Goal: Check status: Check status

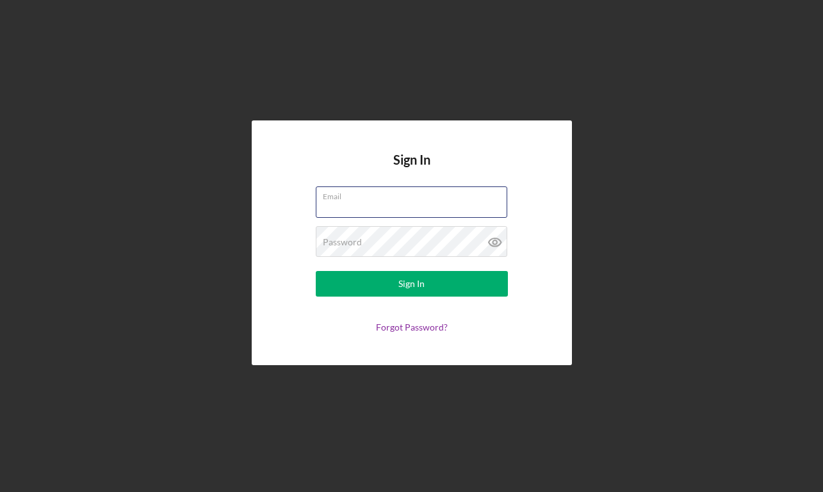
type input "[EMAIL_ADDRESS][DOMAIN_NAME]"
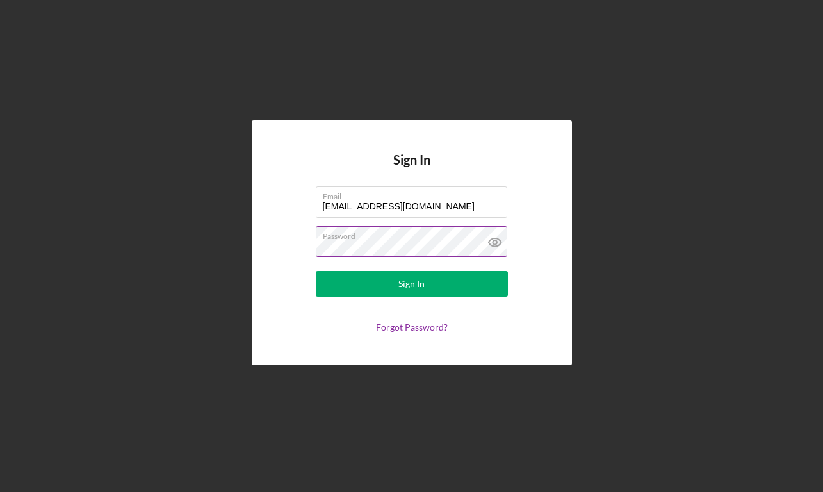
click at [411, 284] on button "Sign In" at bounding box center [412, 284] width 192 height 26
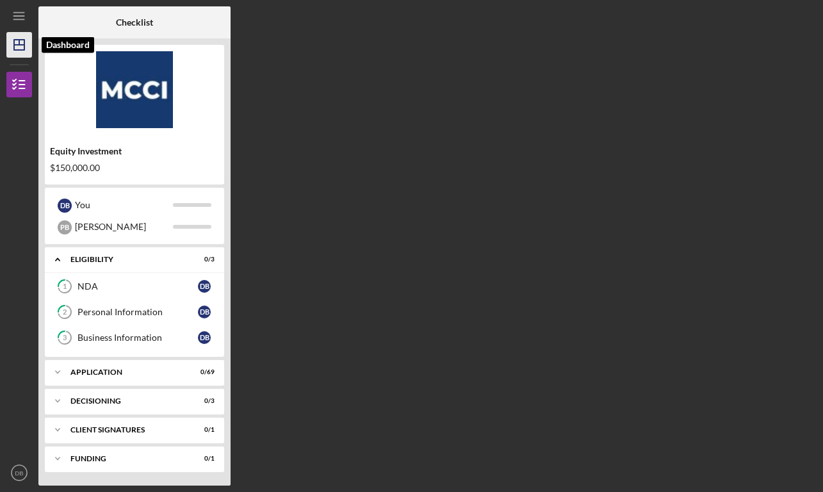
click at [16, 42] on icon "Icon/Dashboard" at bounding box center [19, 45] width 32 height 32
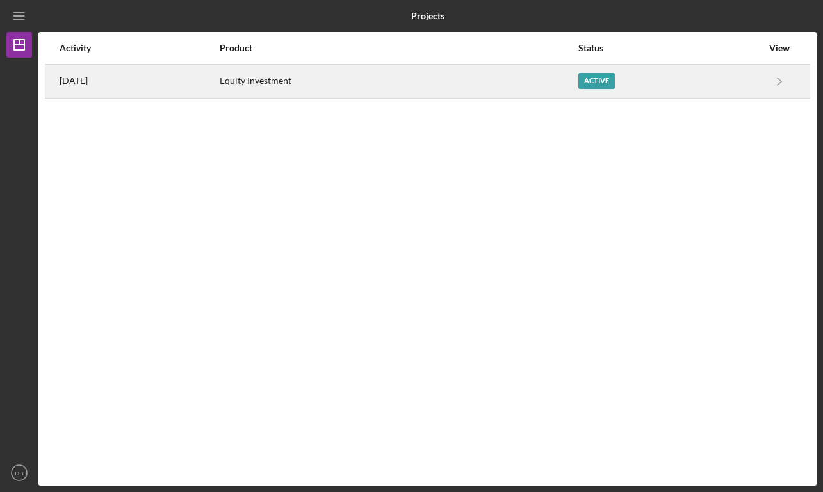
click at [734, 88] on div "Active" at bounding box center [670, 81] width 184 height 32
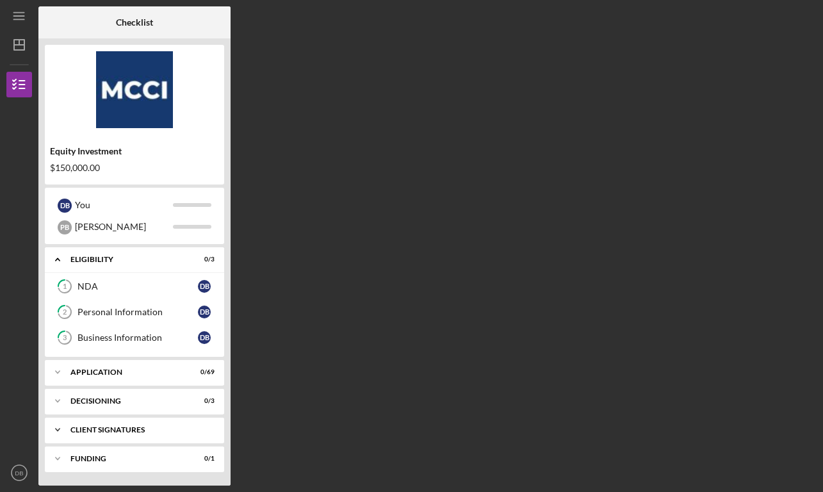
click at [127, 431] on div "Client Signatures" at bounding box center [139, 430] width 138 height 8
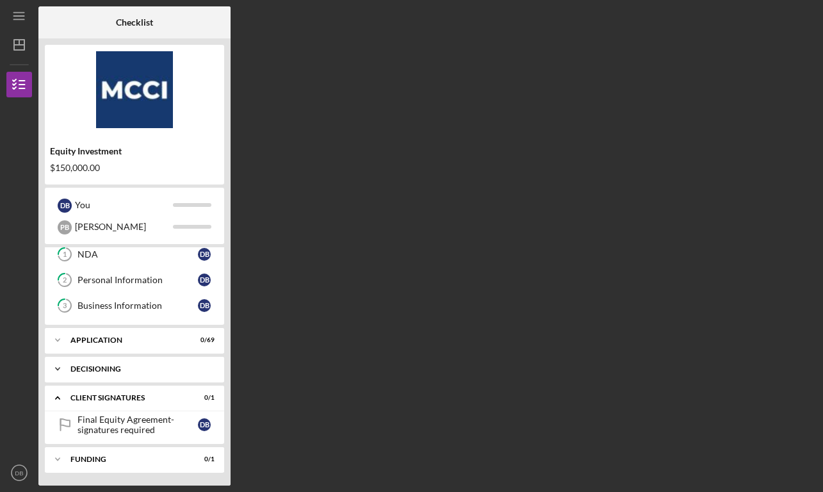
scroll to position [32, 0]
click at [157, 375] on div "Icon/Expander Decisioning 0 / 3" at bounding box center [134, 369] width 179 height 26
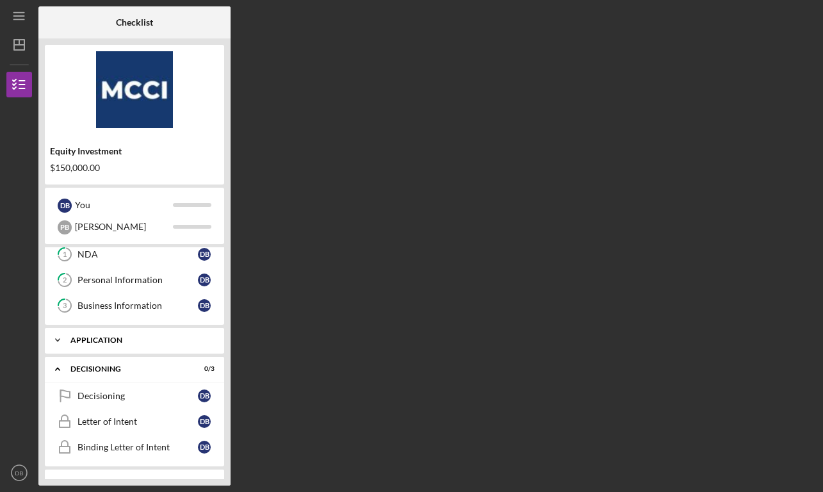
click at [145, 343] on div "Application" at bounding box center [139, 340] width 138 height 8
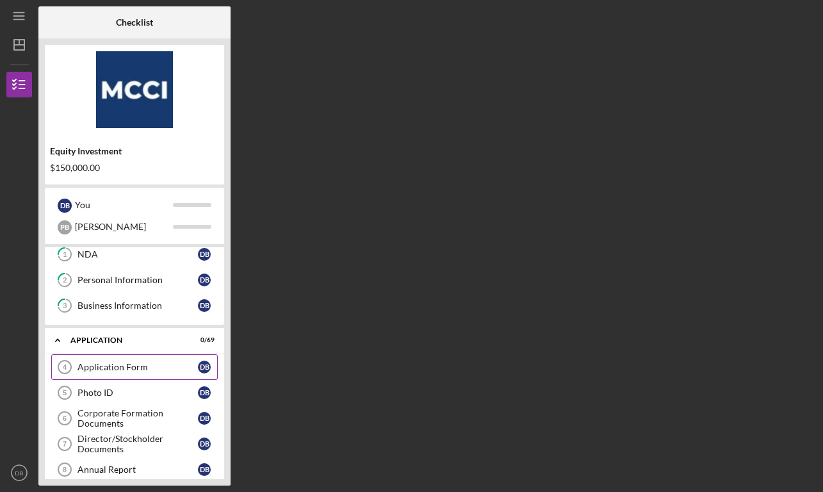
click at [160, 373] on link "Application Form 4 Application Form D B" at bounding box center [134, 367] width 167 height 26
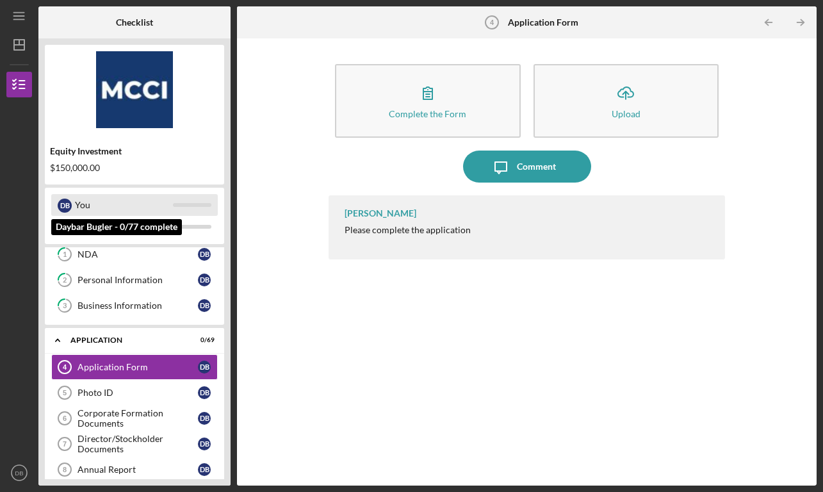
click at [162, 206] on div "You" at bounding box center [124, 205] width 98 height 22
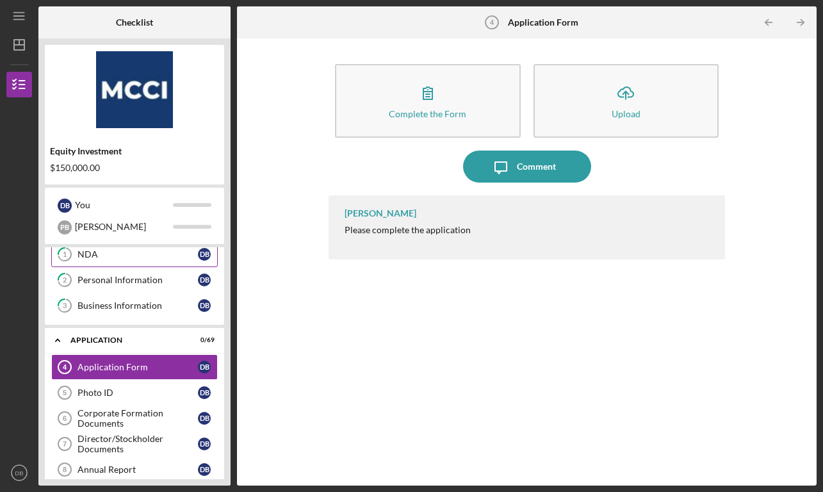
click at [182, 254] on div "NDA" at bounding box center [138, 254] width 120 height 10
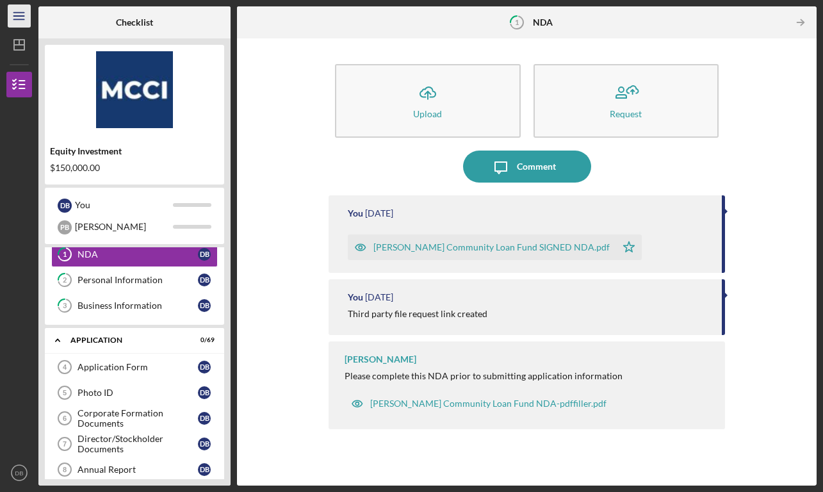
click at [23, 19] on line "button" at bounding box center [18, 19] width 10 height 0
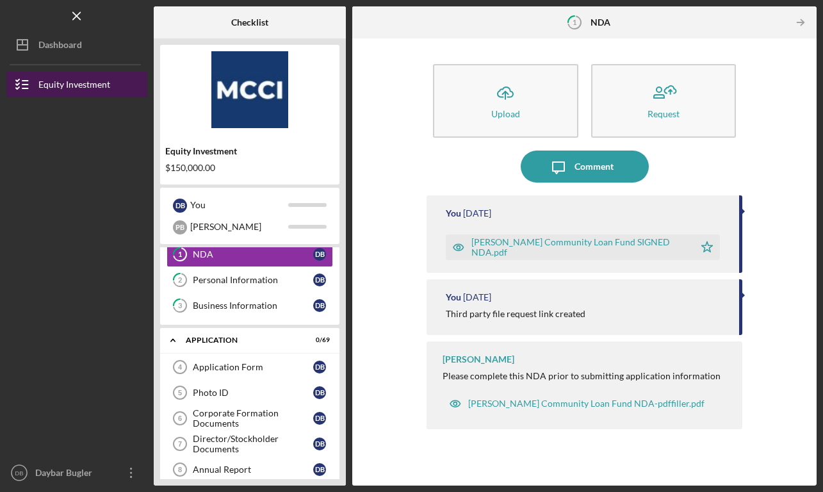
click at [64, 83] on div "Equity Investment" at bounding box center [74, 86] width 72 height 29
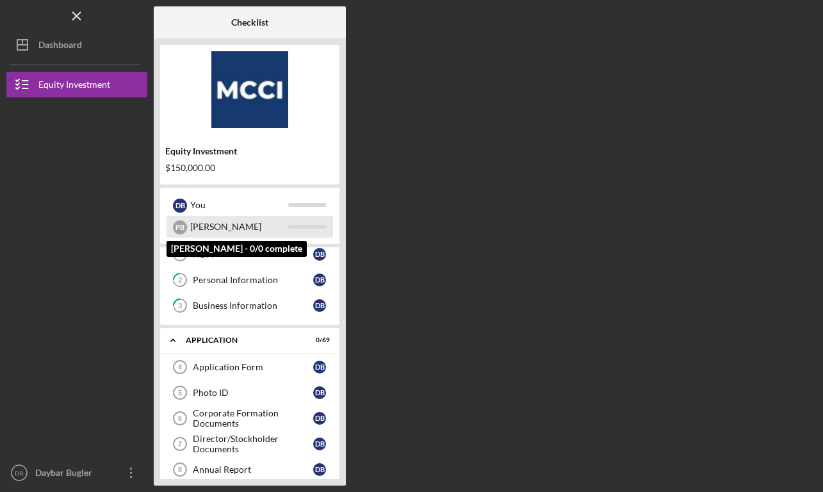
click at [228, 222] on div "[PERSON_NAME]" at bounding box center [239, 227] width 98 height 22
